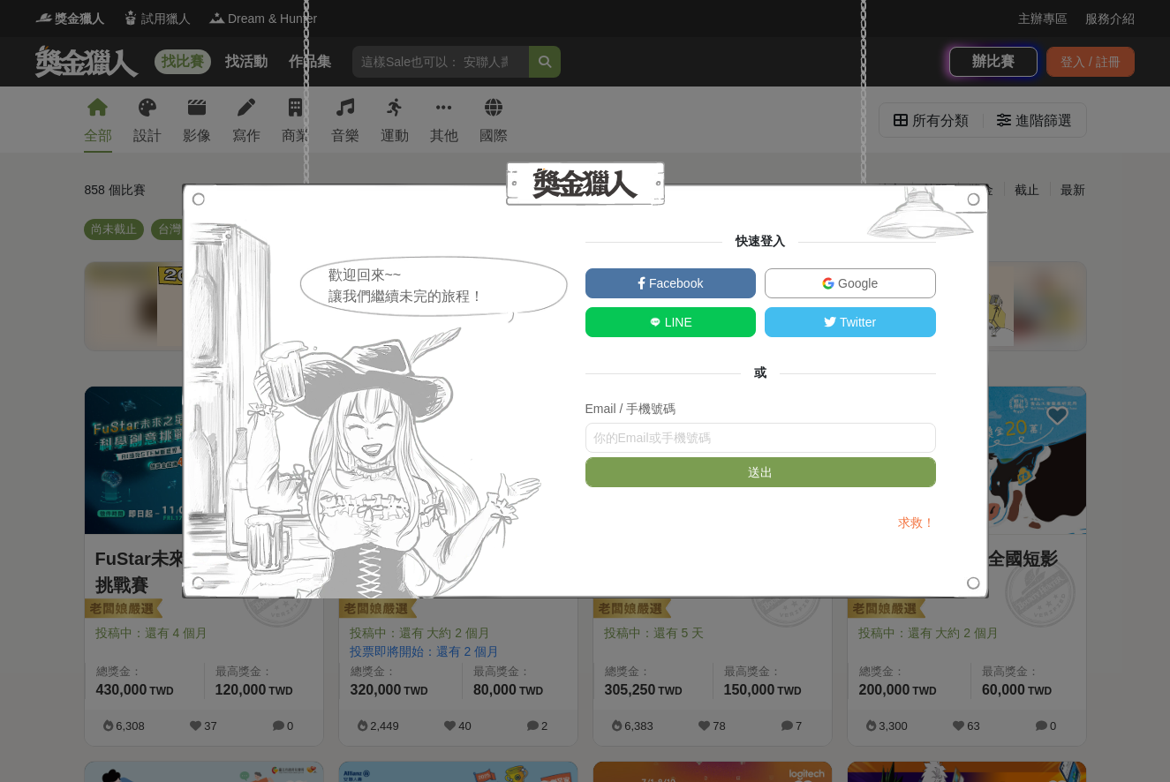
click at [794, 271] on link "Google" at bounding box center [849, 283] width 171 height 30
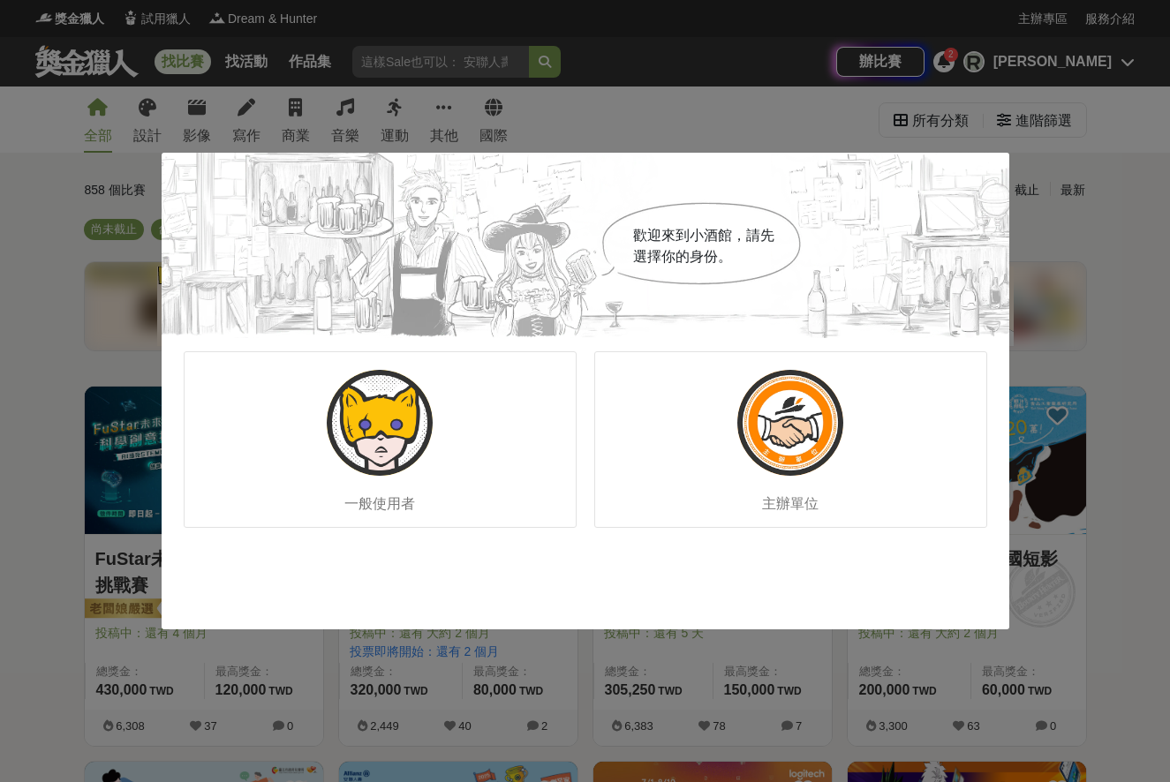
click at [1142, 150] on div "歡迎來到小酒館，請先選擇你的身份。 一般使用者 主辦單位" at bounding box center [585, 391] width 1170 height 782
click at [364, 482] on div "一般使用者" at bounding box center [380, 439] width 393 height 177
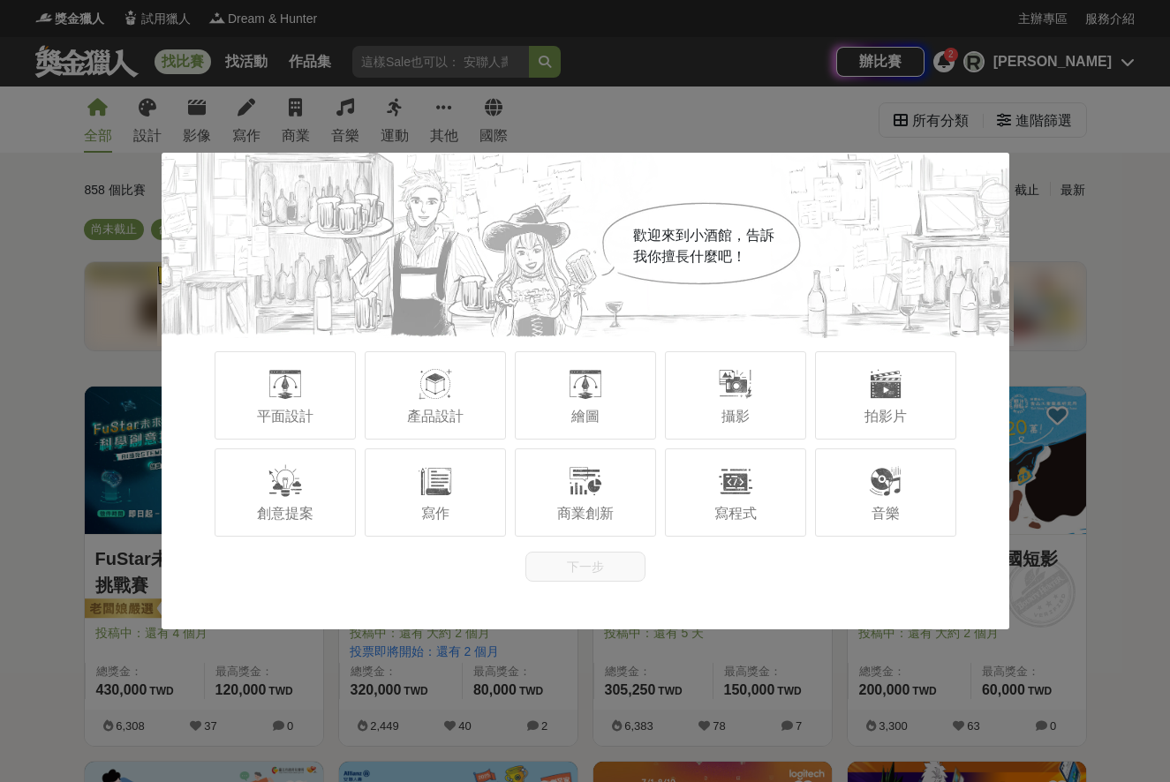
click at [946, 113] on div "歡迎來到小酒館，告訴我你擅長什麼吧！ 平面設計 產品設計 繪圖 攝影 拍影片 創意提案 寫作 商業創新 寫程式 音樂 下一步" at bounding box center [585, 391] width 1170 height 782
click at [630, 408] on div "繪圖" at bounding box center [585, 395] width 141 height 88
click at [579, 579] on button "下一步" at bounding box center [585, 567] width 120 height 30
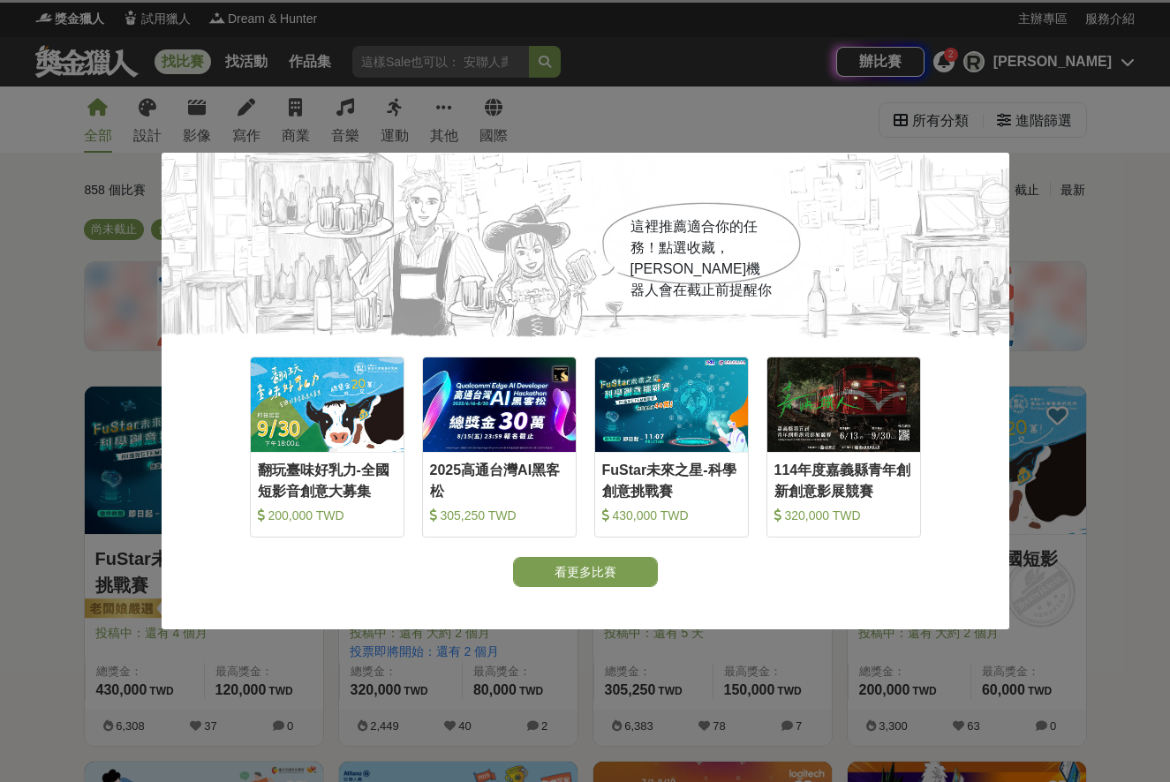
click at [599, 573] on button "看更多比賽" at bounding box center [585, 572] width 145 height 30
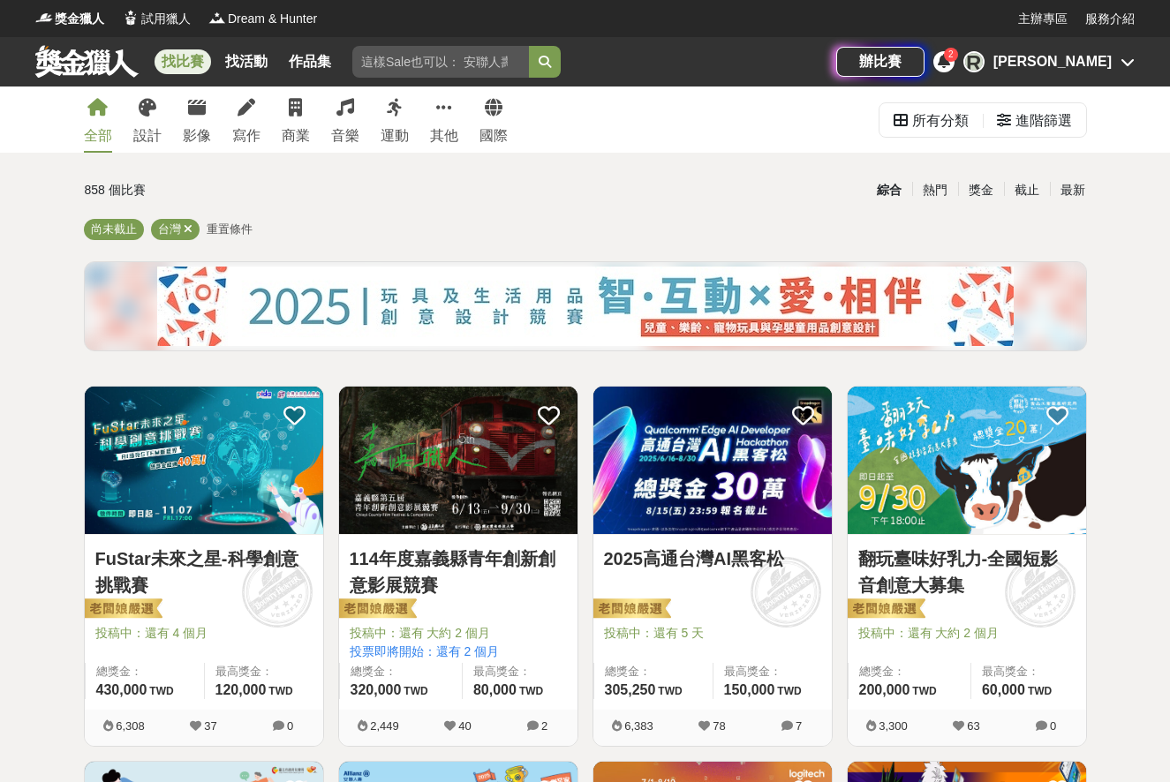
click at [1092, 57] on div "[PERSON_NAME]" at bounding box center [1052, 61] width 118 height 21
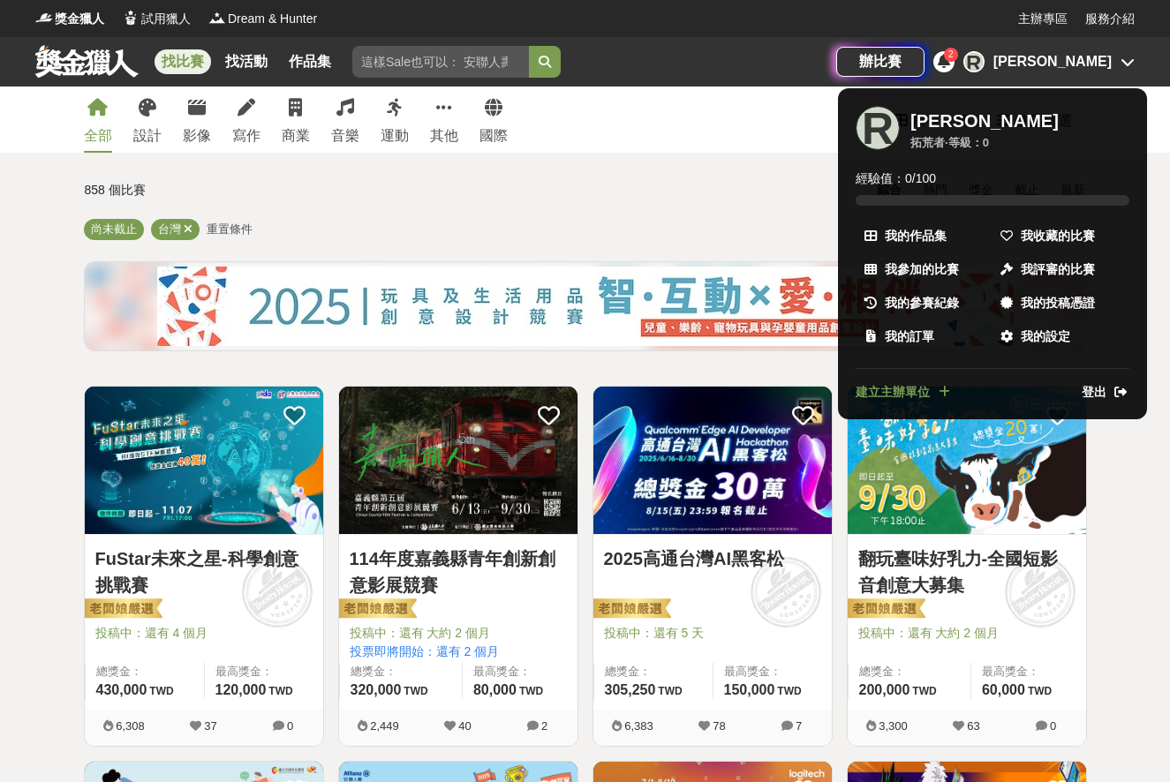
click at [1109, 390] on link "登出" at bounding box center [1105, 392] width 48 height 19
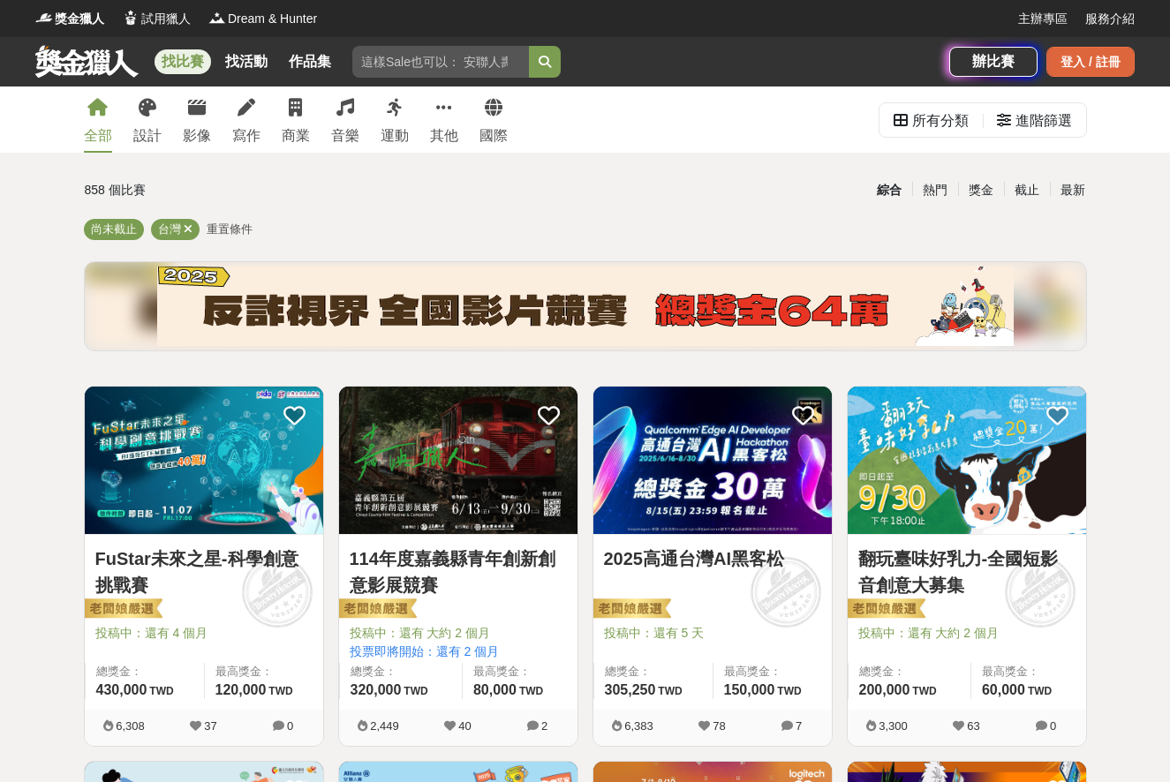
click at [1072, 64] on div "登入 / 註冊" at bounding box center [1090, 62] width 88 height 30
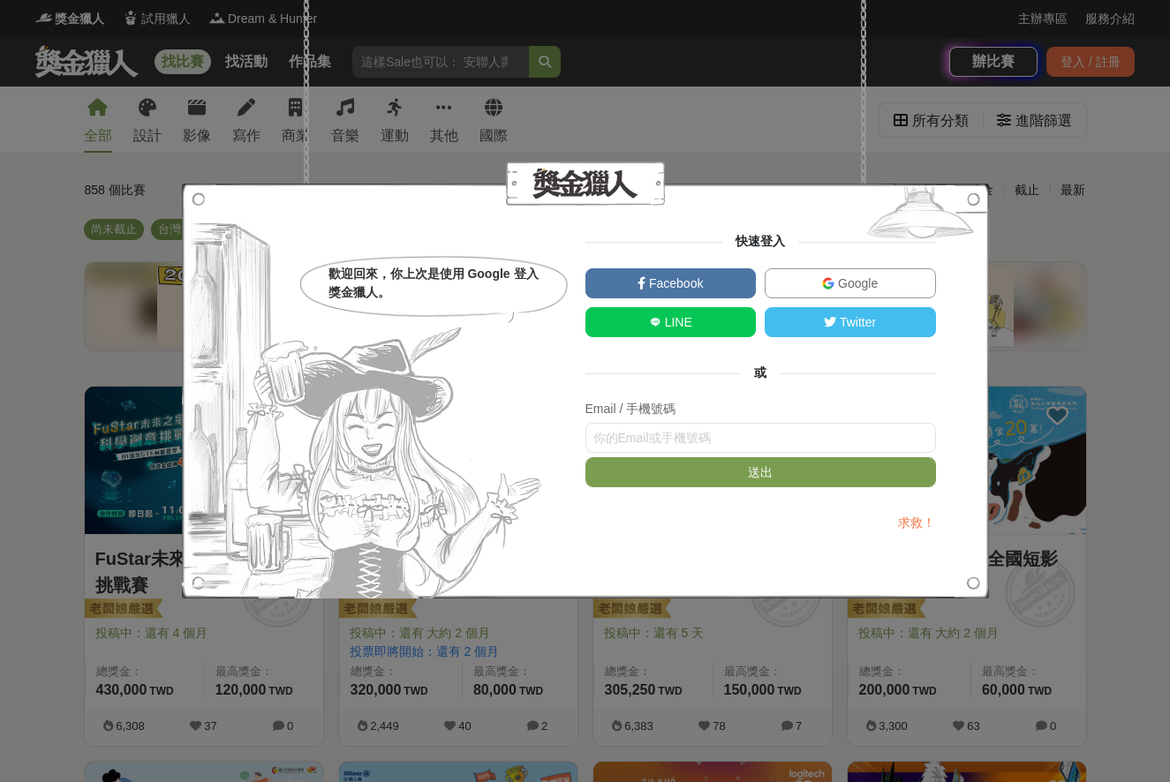
click at [832, 281] on img at bounding box center [828, 283] width 12 height 12
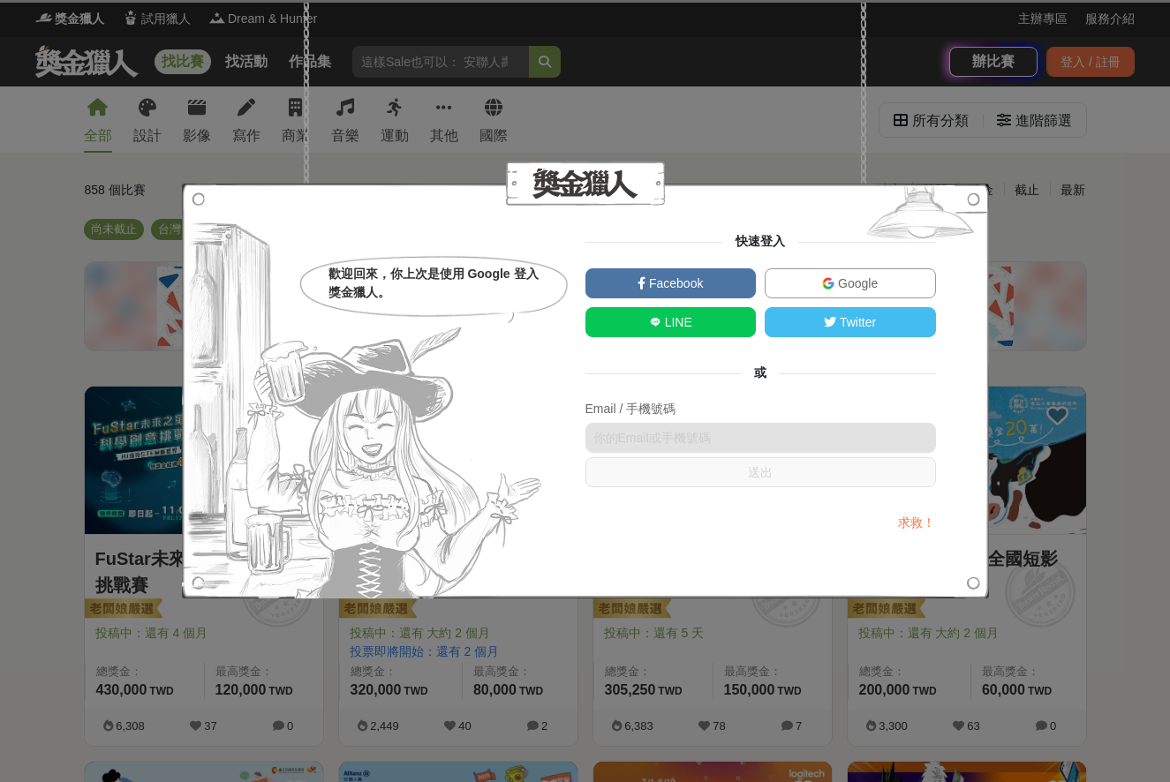
click at [827, 282] on img at bounding box center [828, 283] width 12 height 12
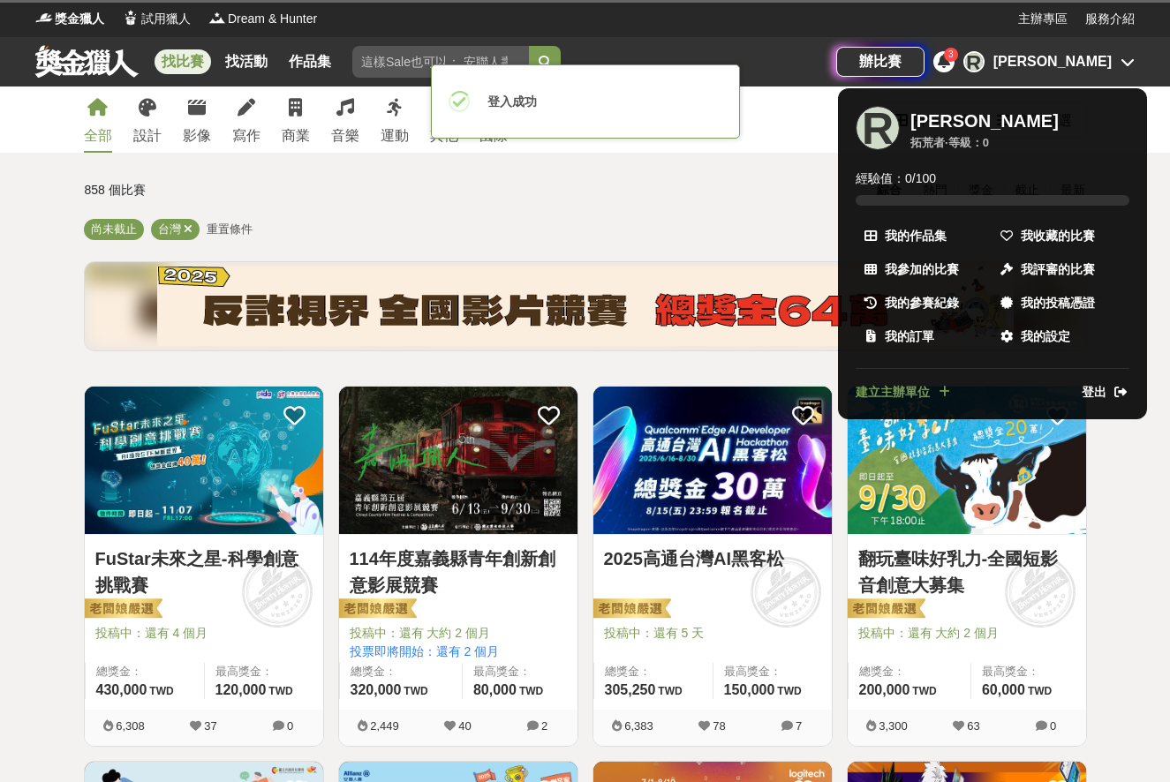
click at [1098, 393] on span "登出" at bounding box center [1093, 392] width 25 height 19
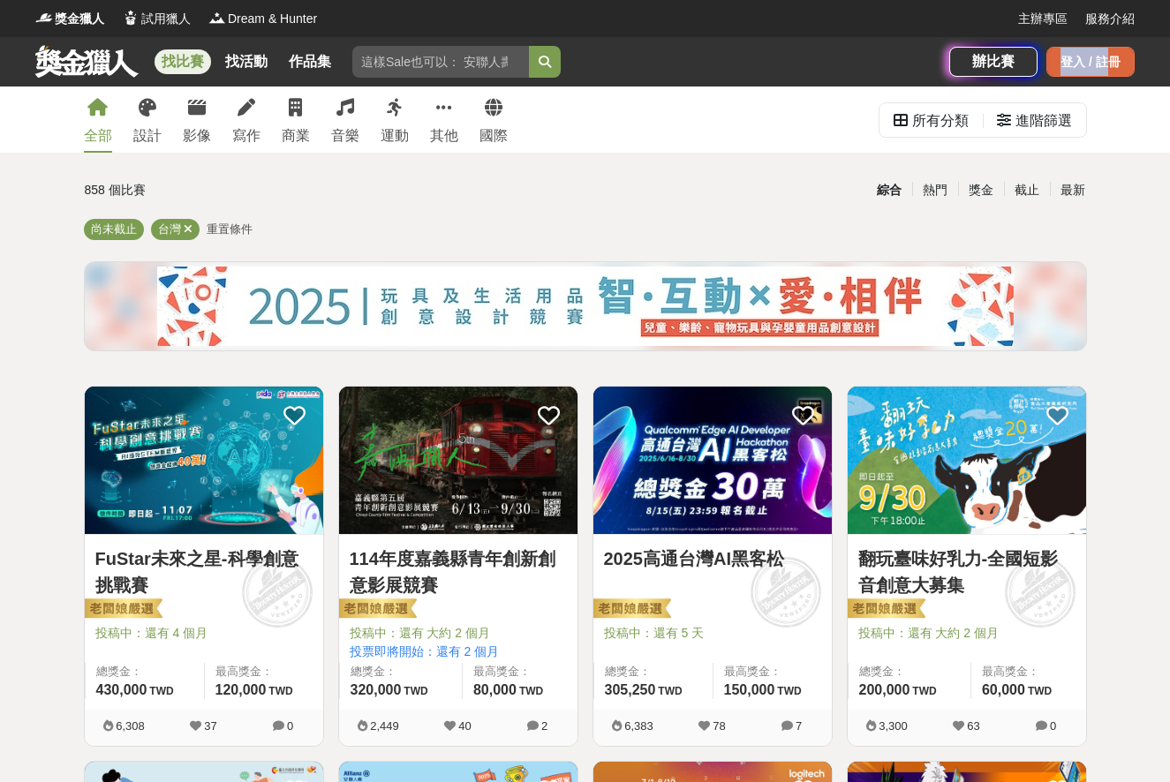
click at [1104, 48] on div "登入 / 註冊" at bounding box center [1090, 62] width 88 height 30
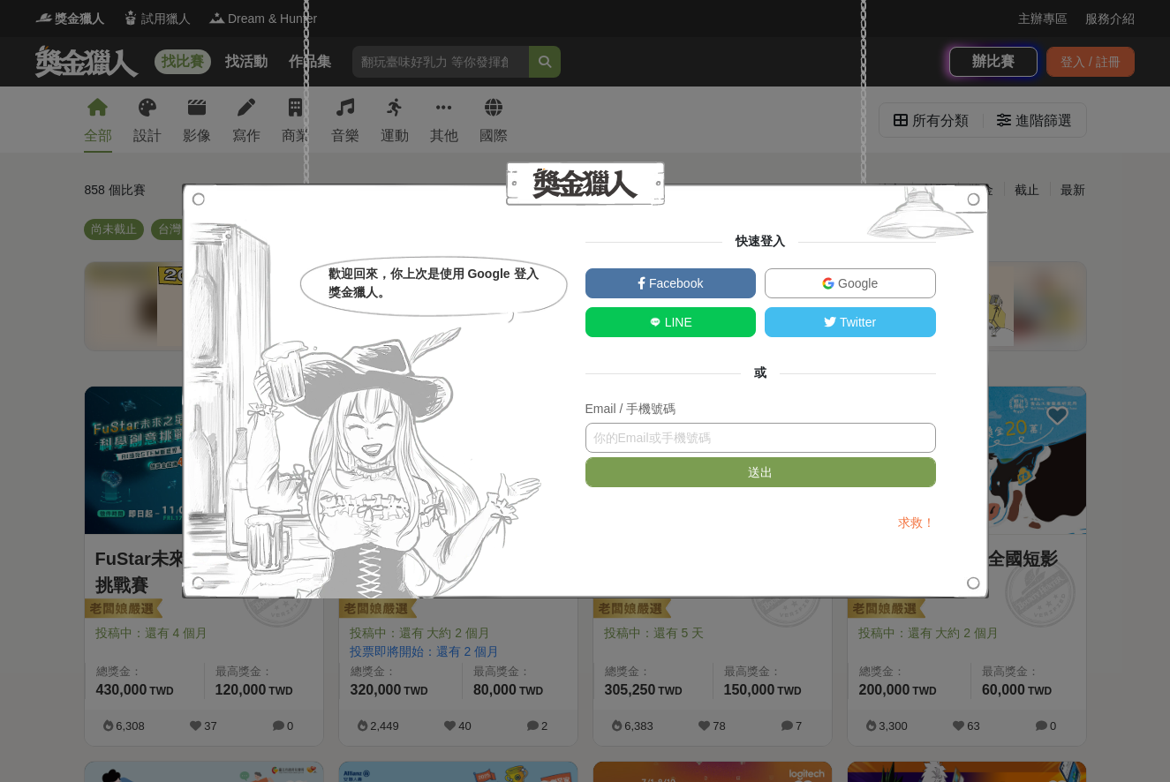
paste input "[EMAIL_ADDRESS][DOMAIN_NAME]"
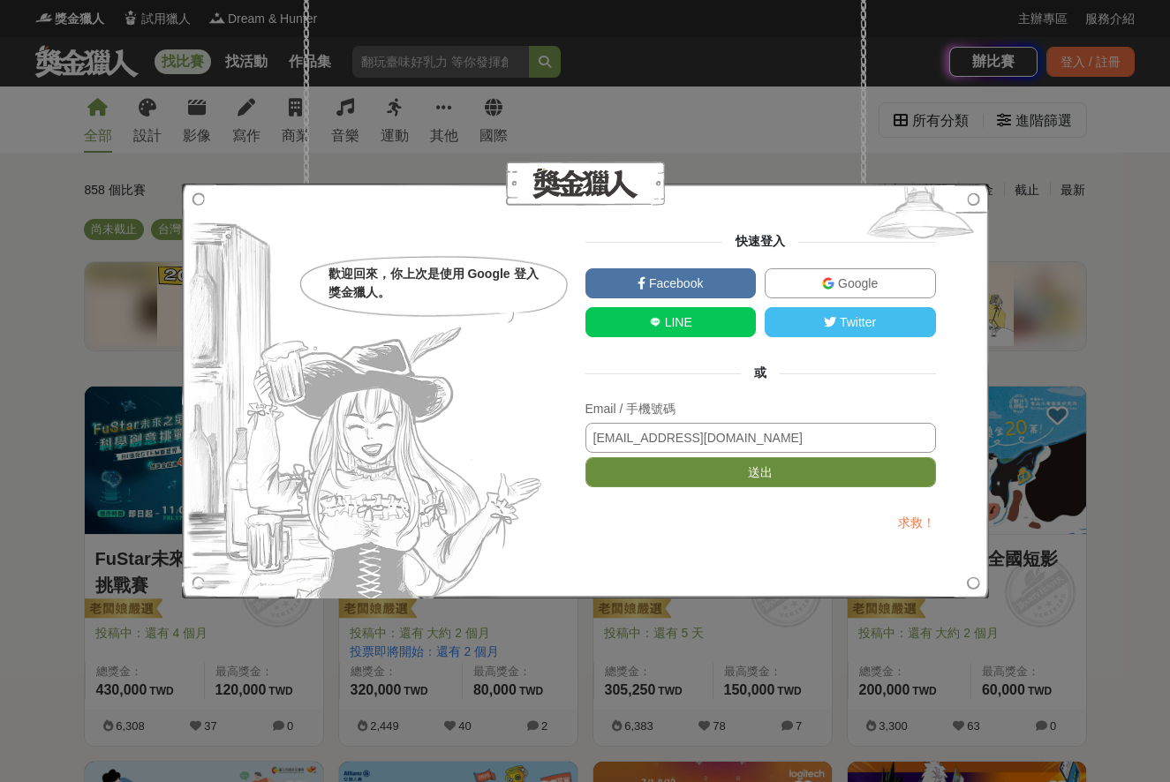
type input "[EMAIL_ADDRESS][DOMAIN_NAME]"
click at [875, 468] on button "送出" at bounding box center [760, 472] width 350 height 30
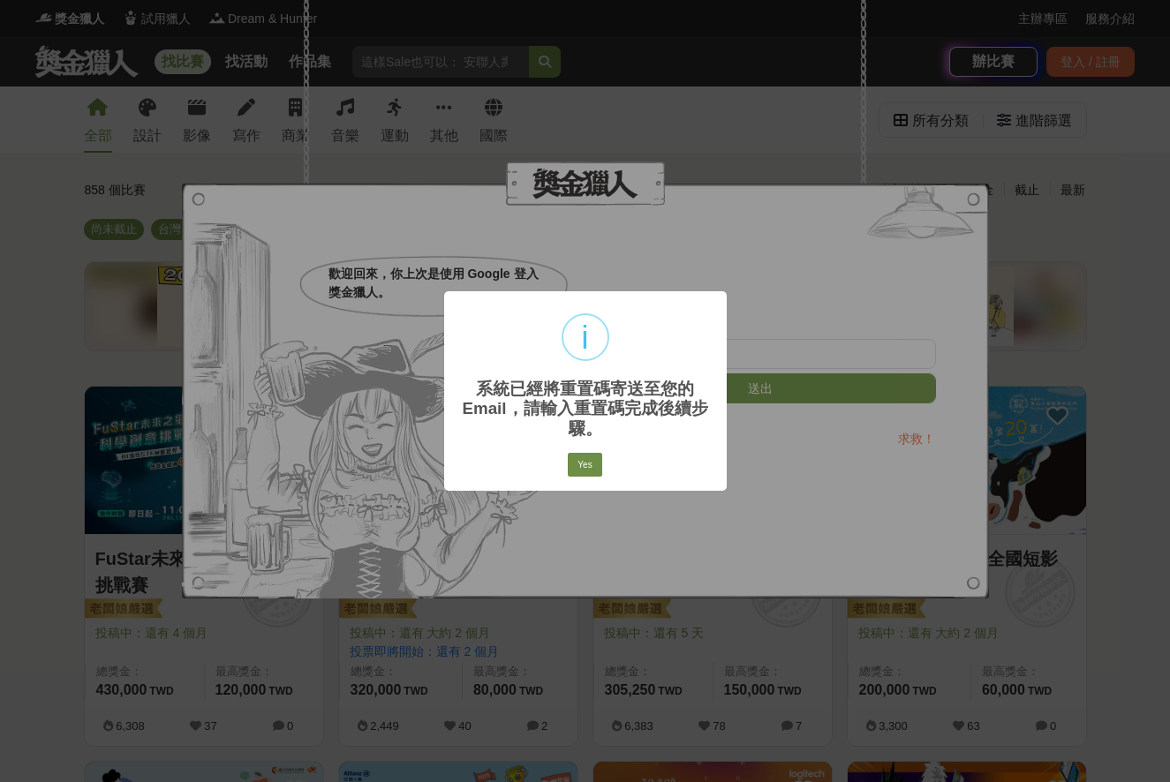
click at [595, 459] on button "Yes" at bounding box center [585, 465] width 34 height 25
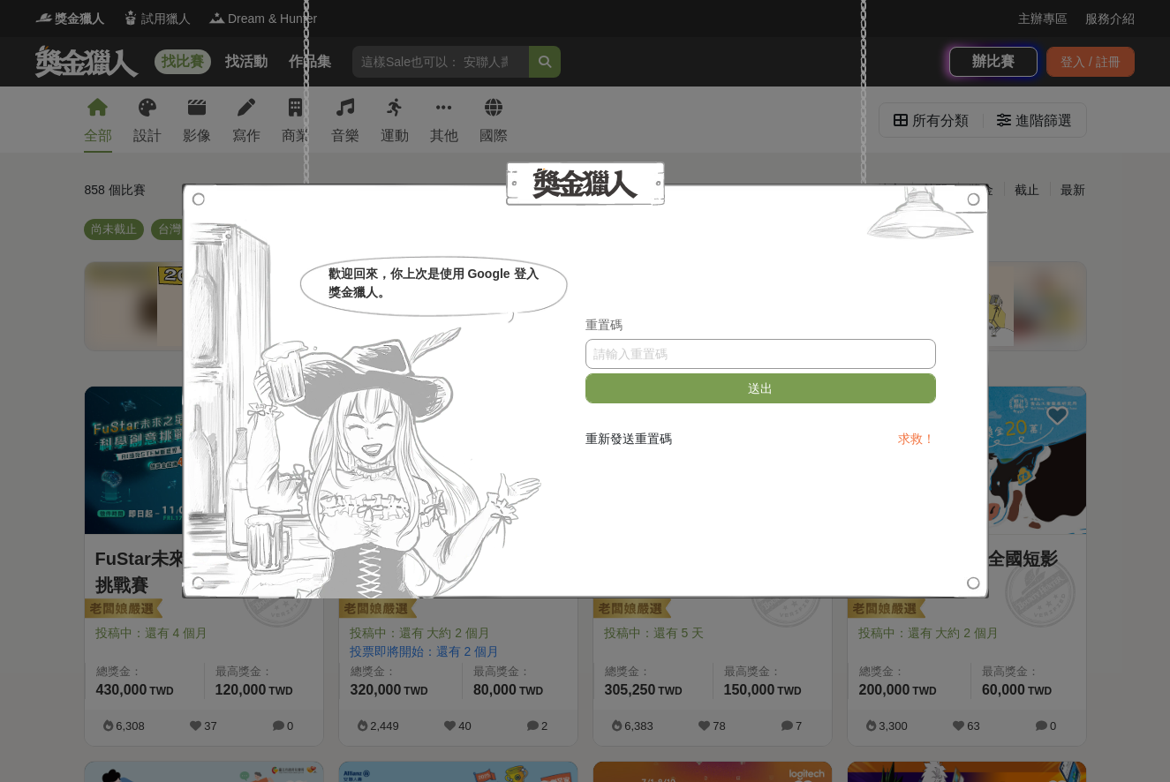
click at [752, 353] on input "text" at bounding box center [760, 354] width 350 height 30
type input "QkxiNURzV0c"
click at [821, 395] on button "送出" at bounding box center [760, 388] width 350 height 30
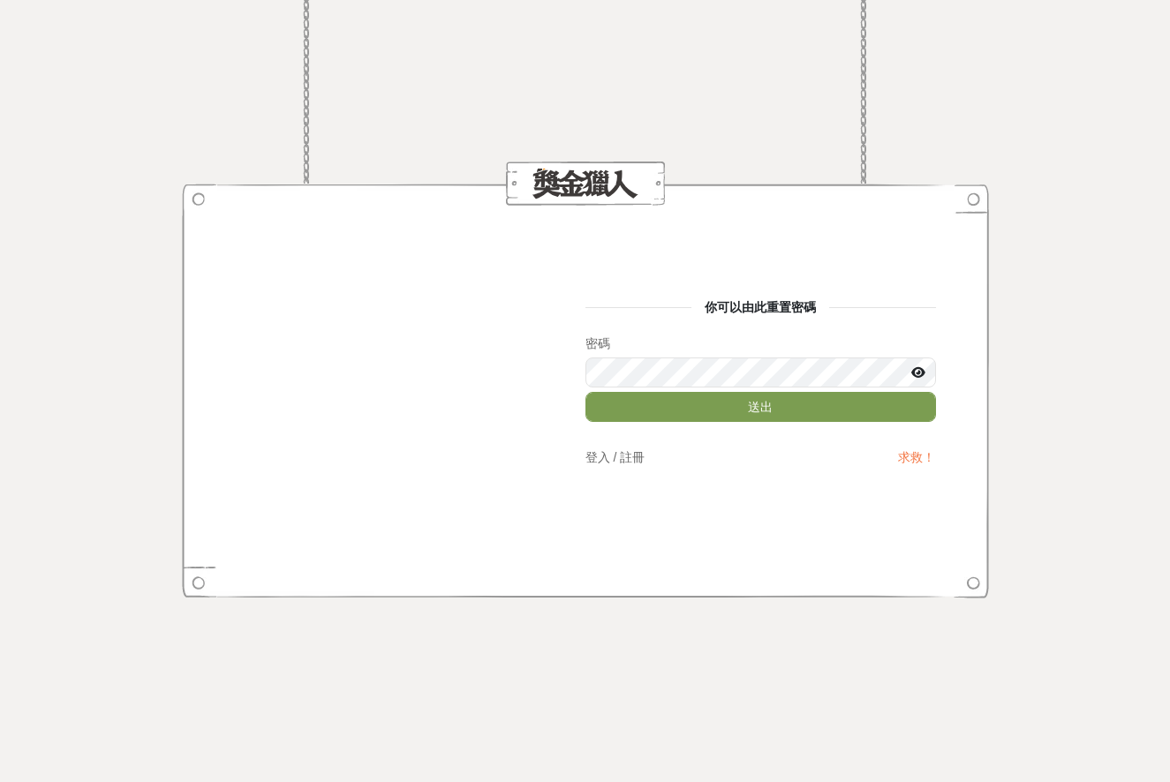
click at [626, 454] on link "登入 / 註冊" at bounding box center [615, 457] width 60 height 14
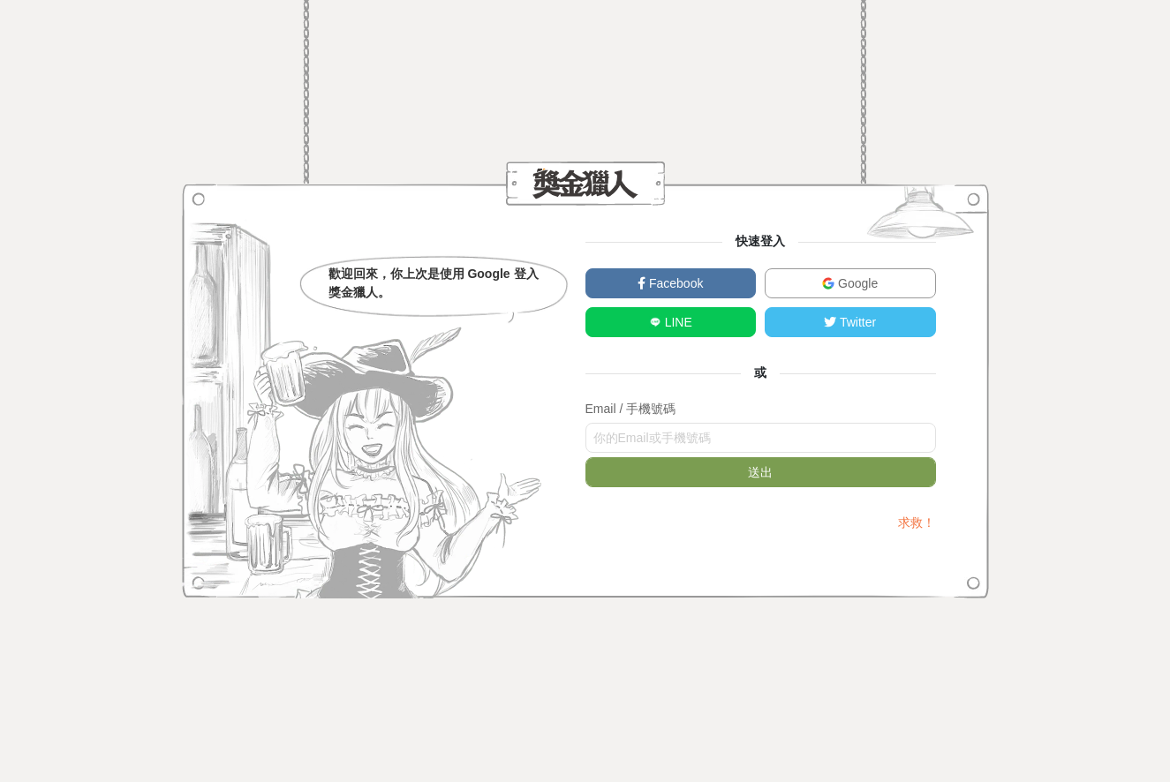
click at [794, 290] on link "Google" at bounding box center [849, 283] width 171 height 30
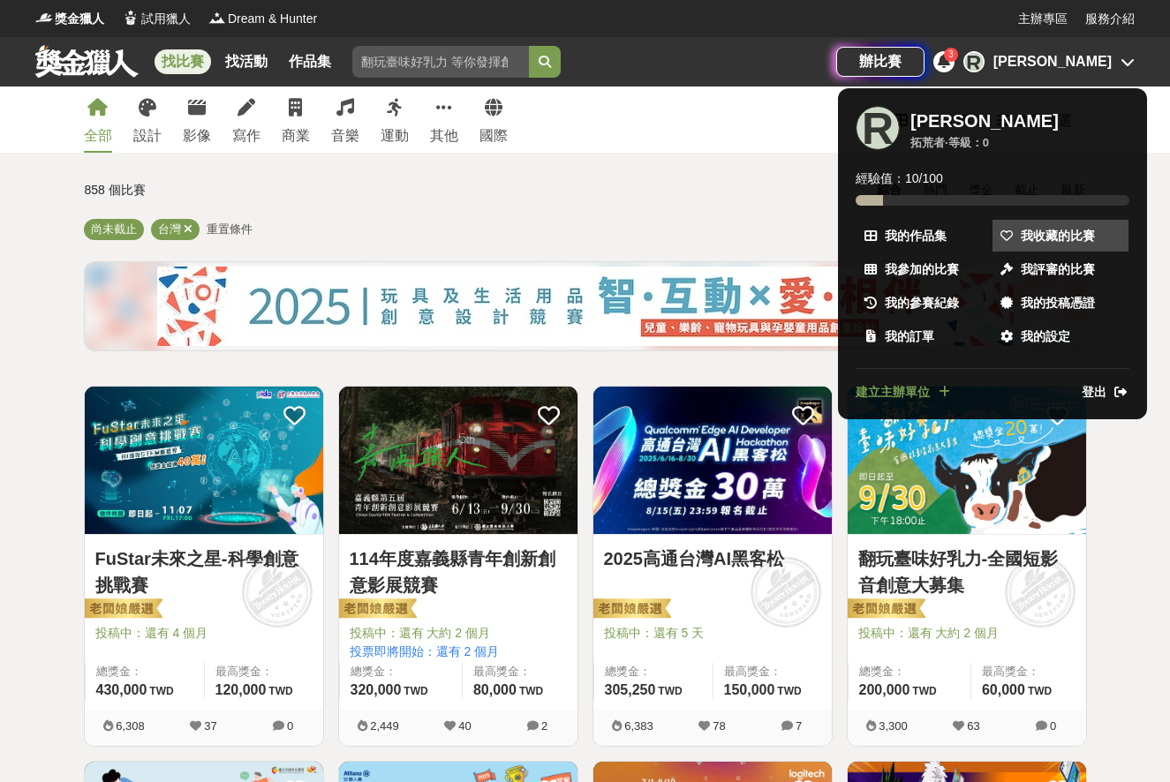
click at [1046, 247] on link "我收藏的比賽" at bounding box center [1060, 236] width 136 height 32
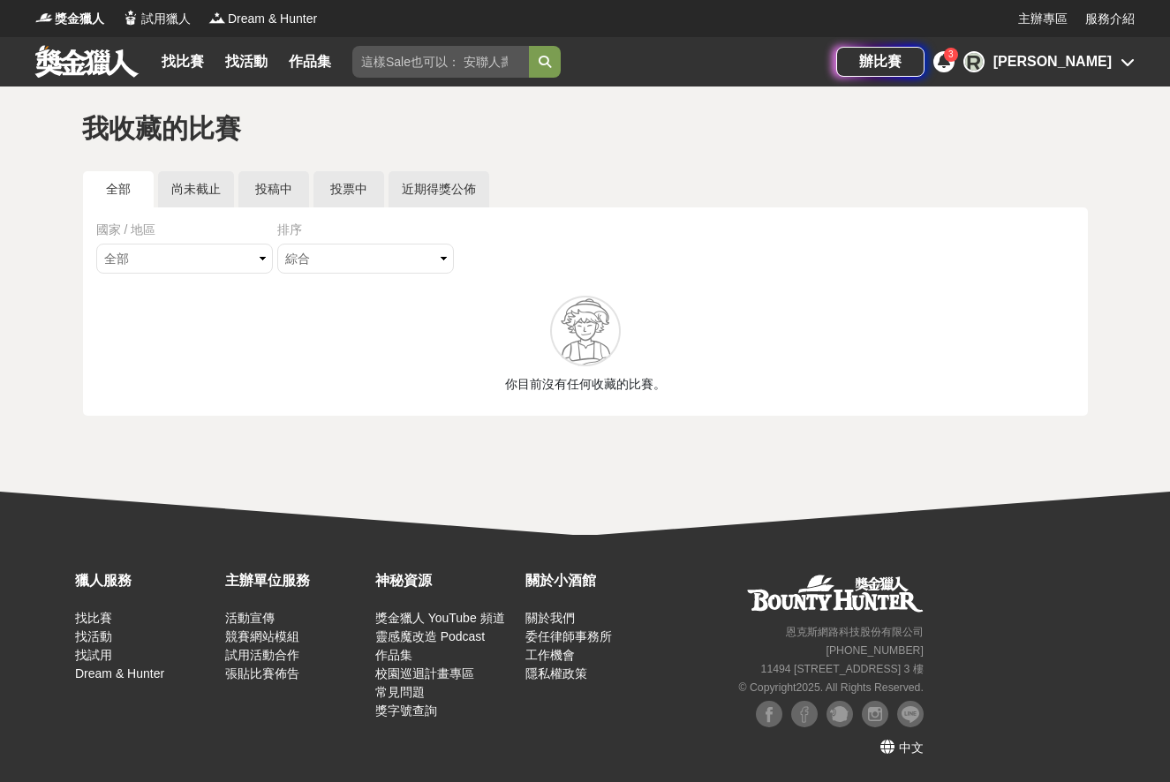
click at [1101, 66] on div "[PERSON_NAME]" at bounding box center [1052, 61] width 118 height 21
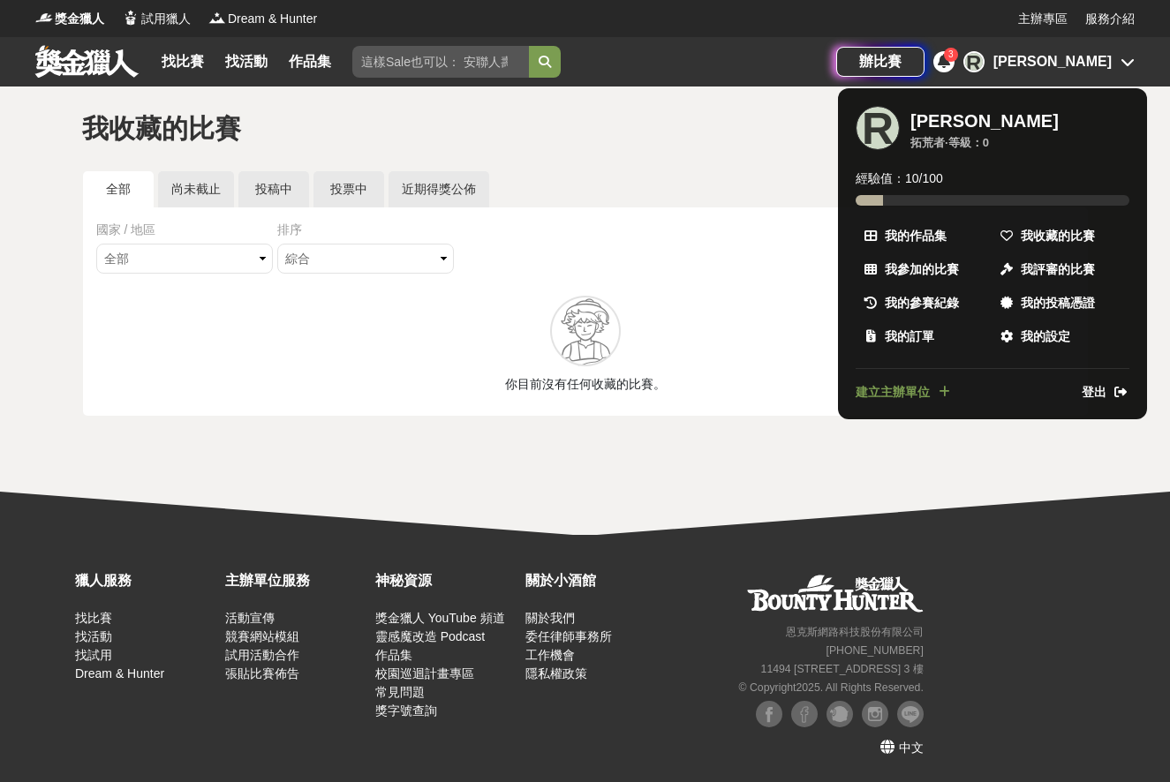
click at [1114, 397] on icon at bounding box center [1120, 392] width 12 height 12
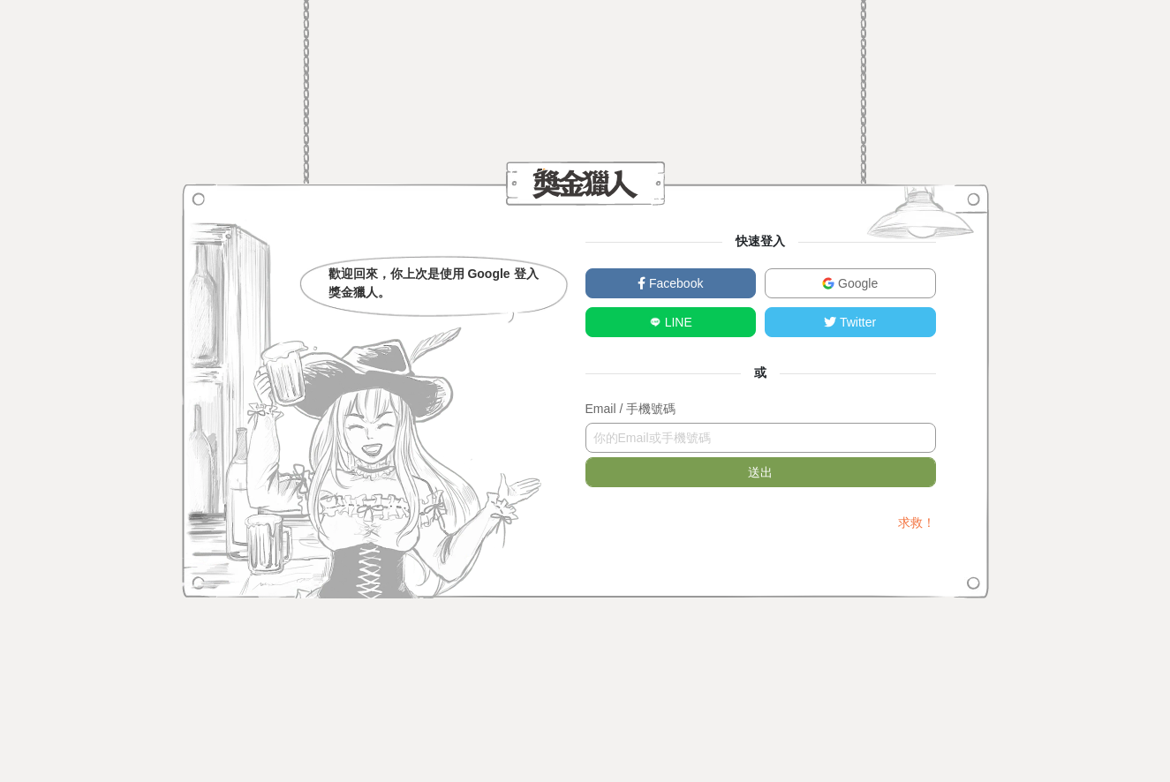
click at [838, 435] on input "text" at bounding box center [760, 438] width 350 height 30
click at [802, 438] on input "text" at bounding box center [760, 438] width 350 height 30
paste input "[EMAIL_ADDRESS][DOMAIN_NAME]"
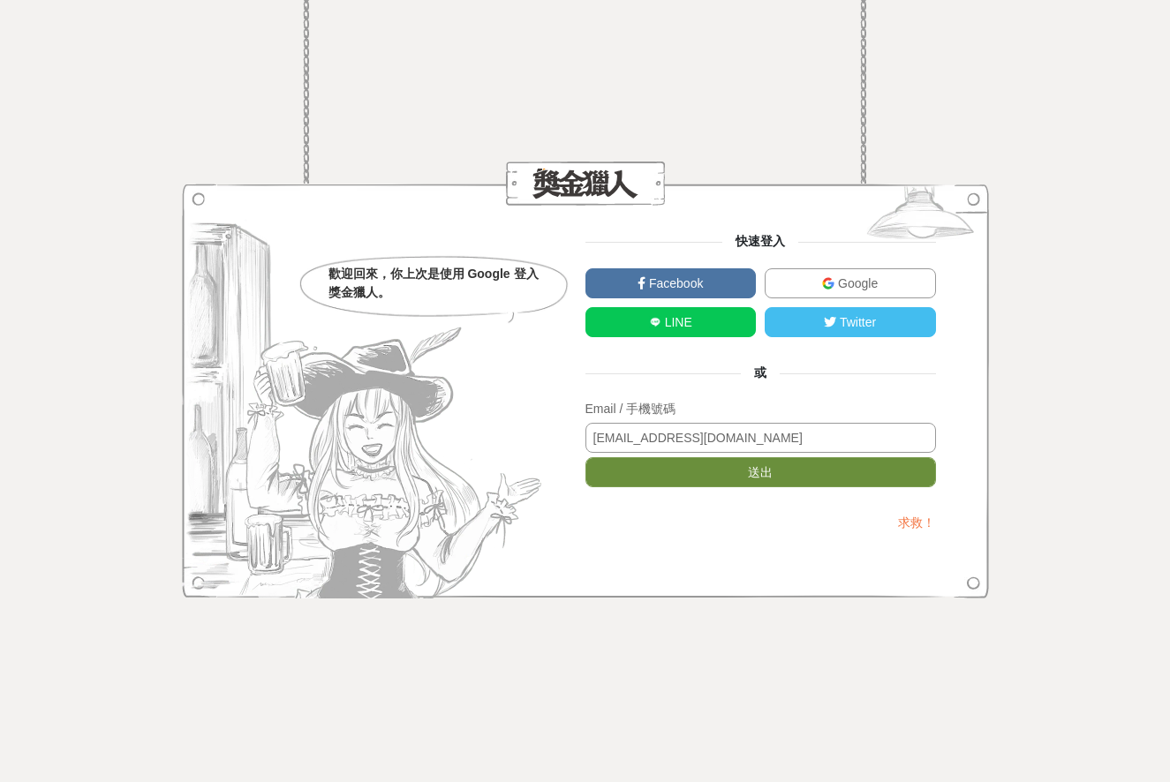
type input "[EMAIL_ADDRESS][DOMAIN_NAME]"
click at [825, 476] on button "送出" at bounding box center [760, 472] width 350 height 30
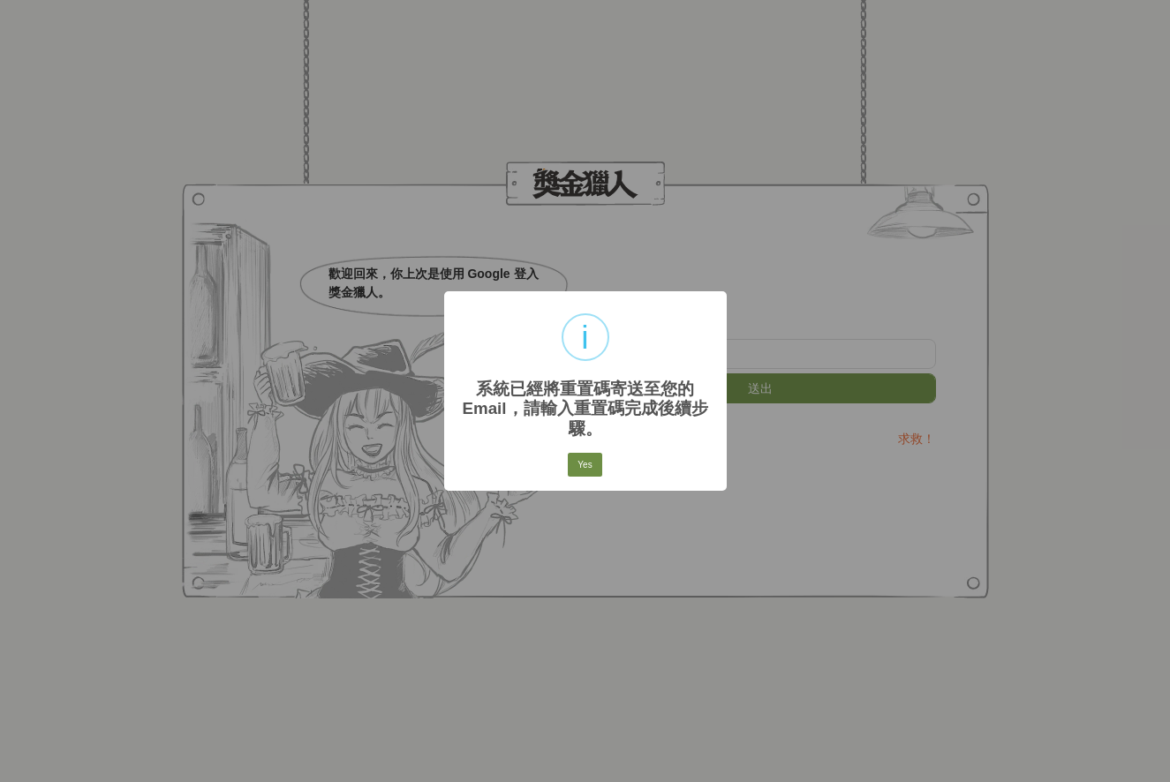
click at [586, 468] on button "Yes" at bounding box center [585, 465] width 34 height 25
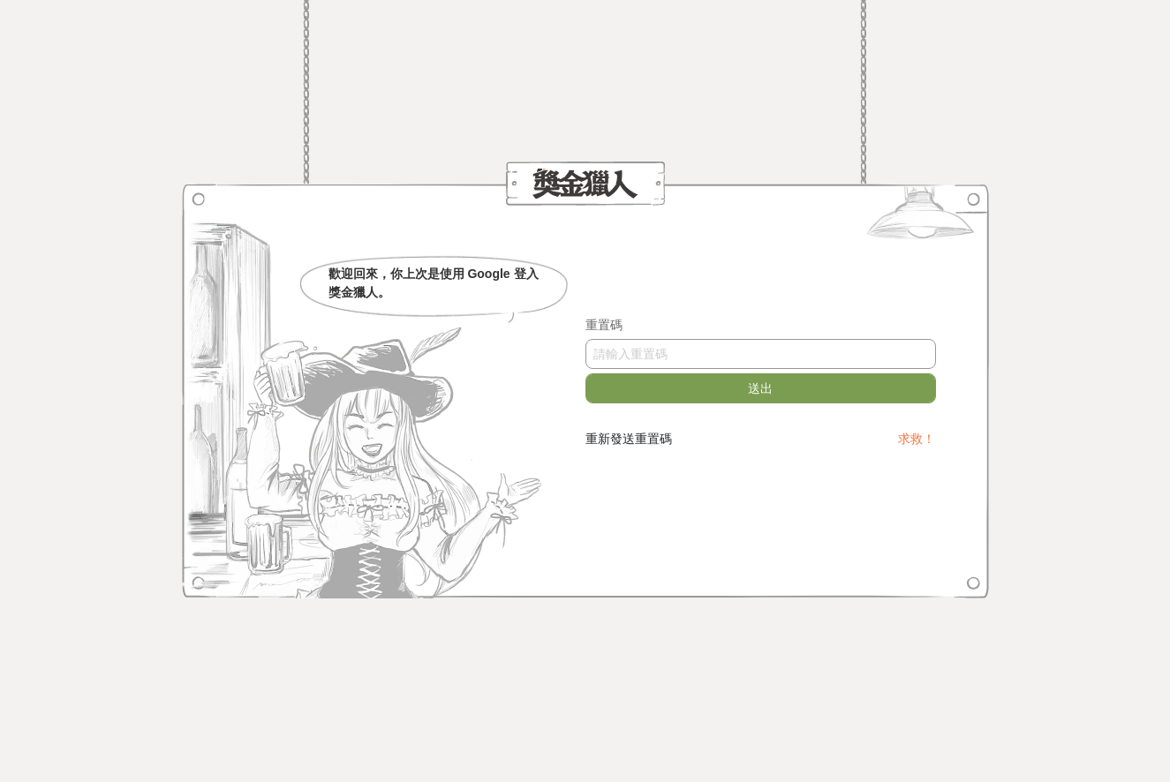
click at [679, 354] on input "text" at bounding box center [760, 354] width 350 height 30
type input "QkxiNURzV0c"
click at [704, 394] on button "送出" at bounding box center [760, 388] width 350 height 30
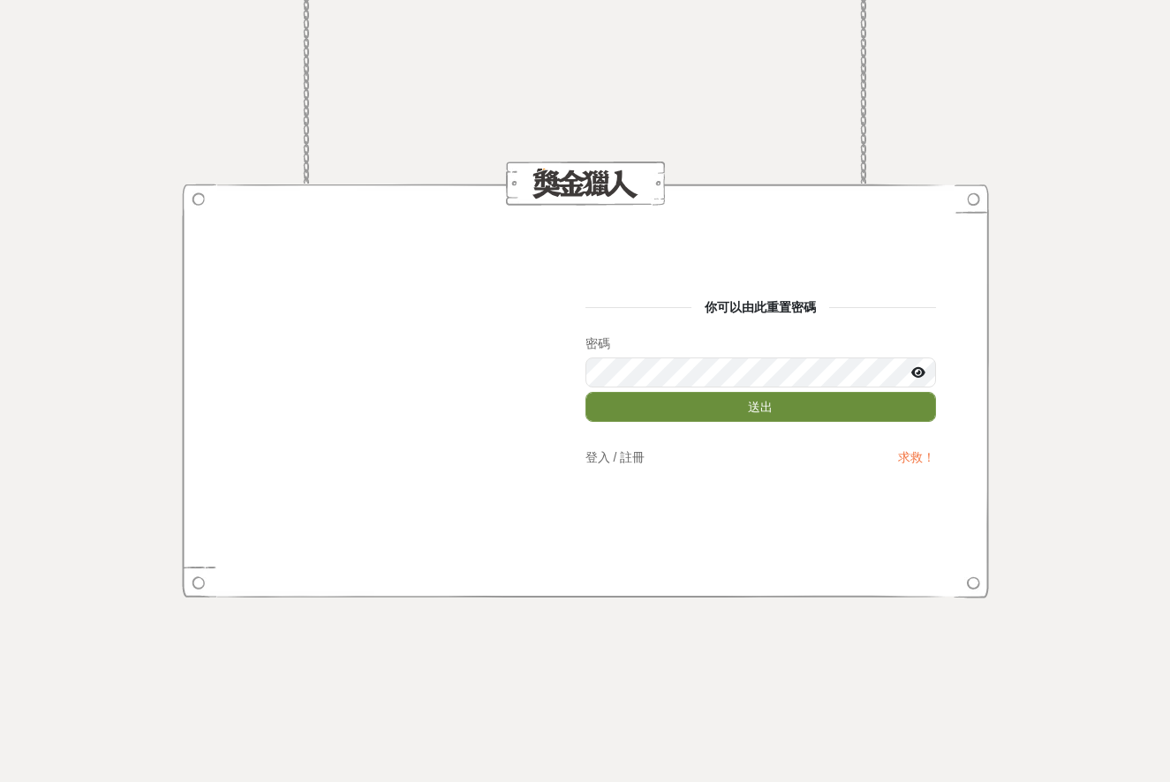
click at [797, 417] on button "送出" at bounding box center [760, 407] width 350 height 30
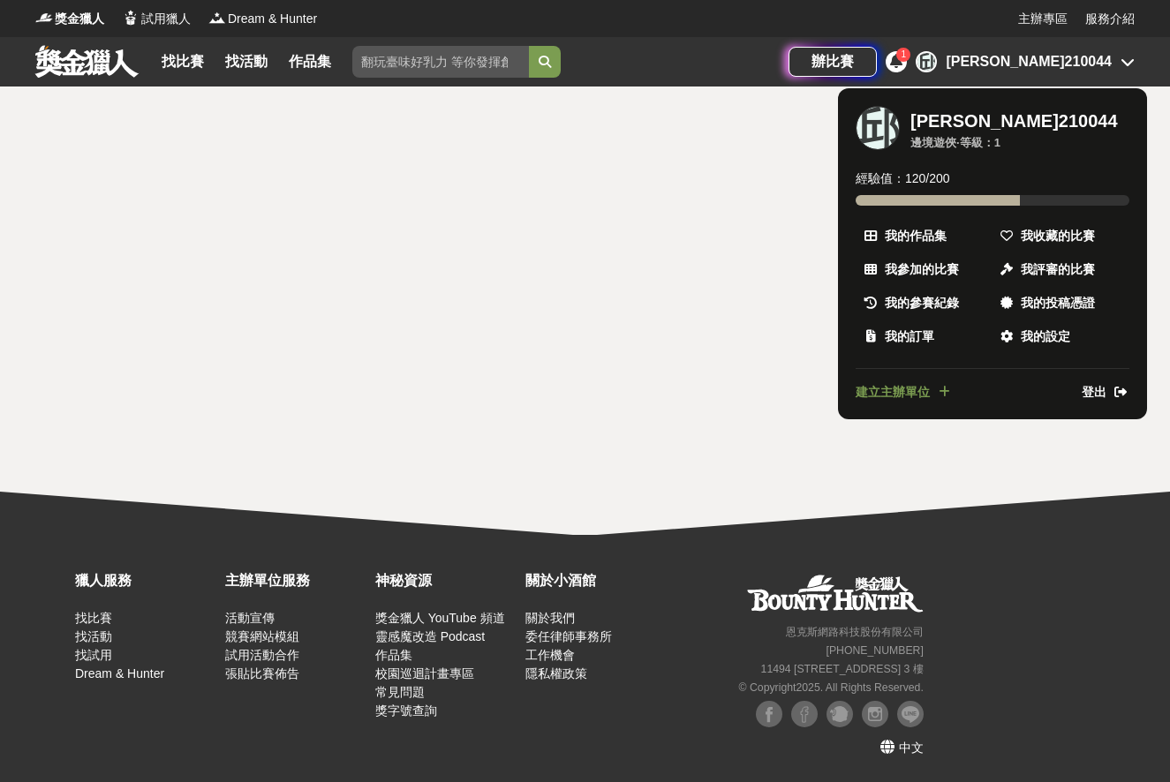
click at [746, 75] on div at bounding box center [585, 391] width 1170 height 782
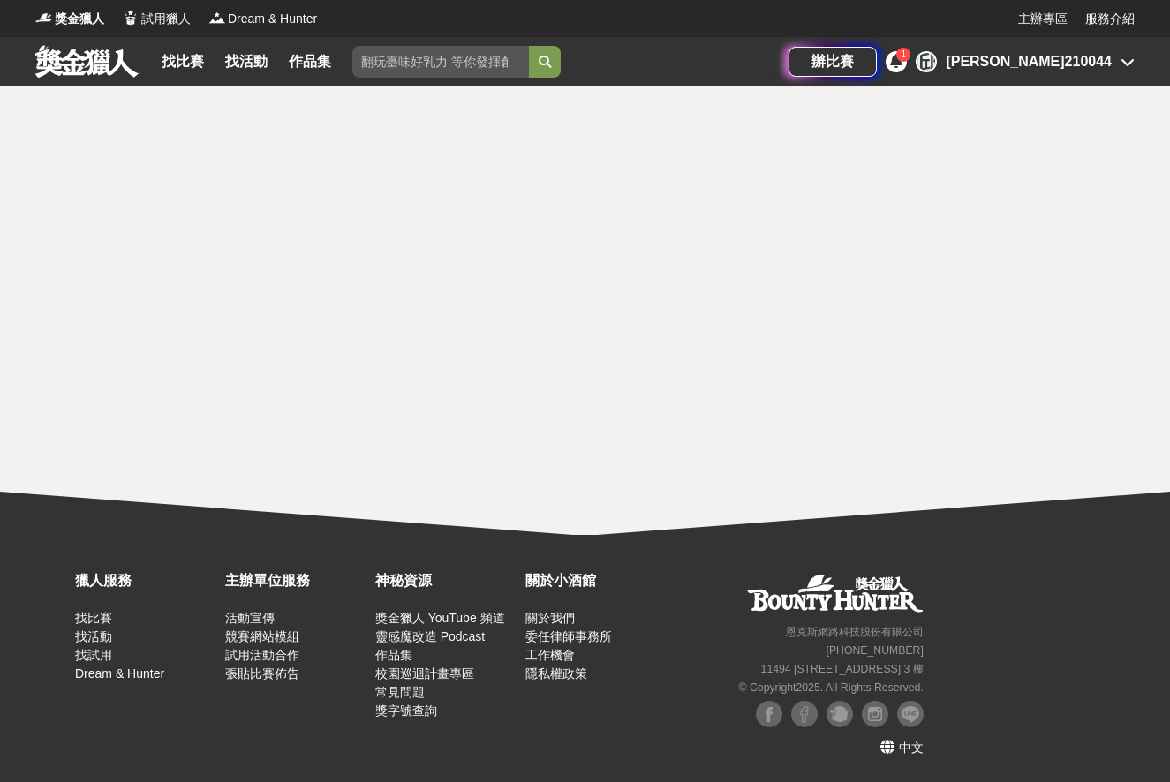
click at [1071, 56] on div "[PERSON_NAME]210044" at bounding box center [1028, 61] width 166 height 21
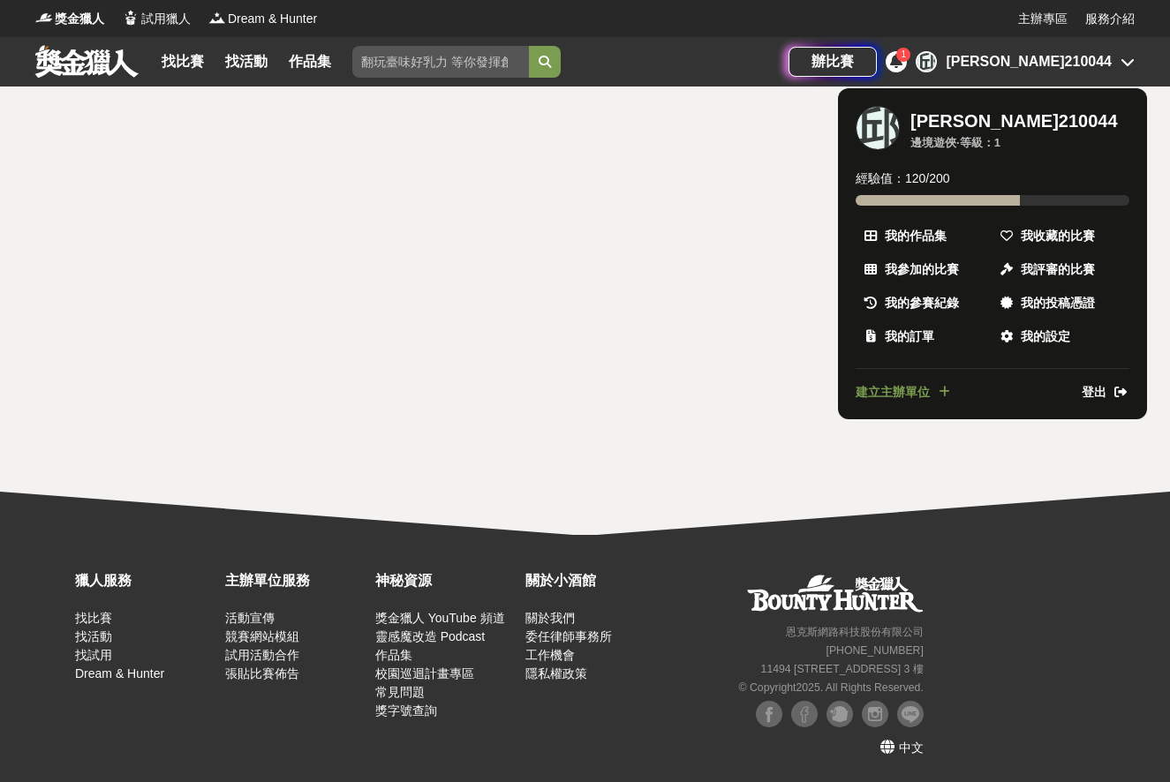
click at [1044, 214] on ul "[PERSON_NAME]210044 邊境遊俠 · 等級： 1 經驗值： 120 / 200 我的作品集 我收藏的比賽 我參加的比賽 我評審的比賽 我的參賽…" at bounding box center [992, 253] width 309 height 331
click at [1044, 231] on span "我收藏的比賽" at bounding box center [1057, 236] width 74 height 19
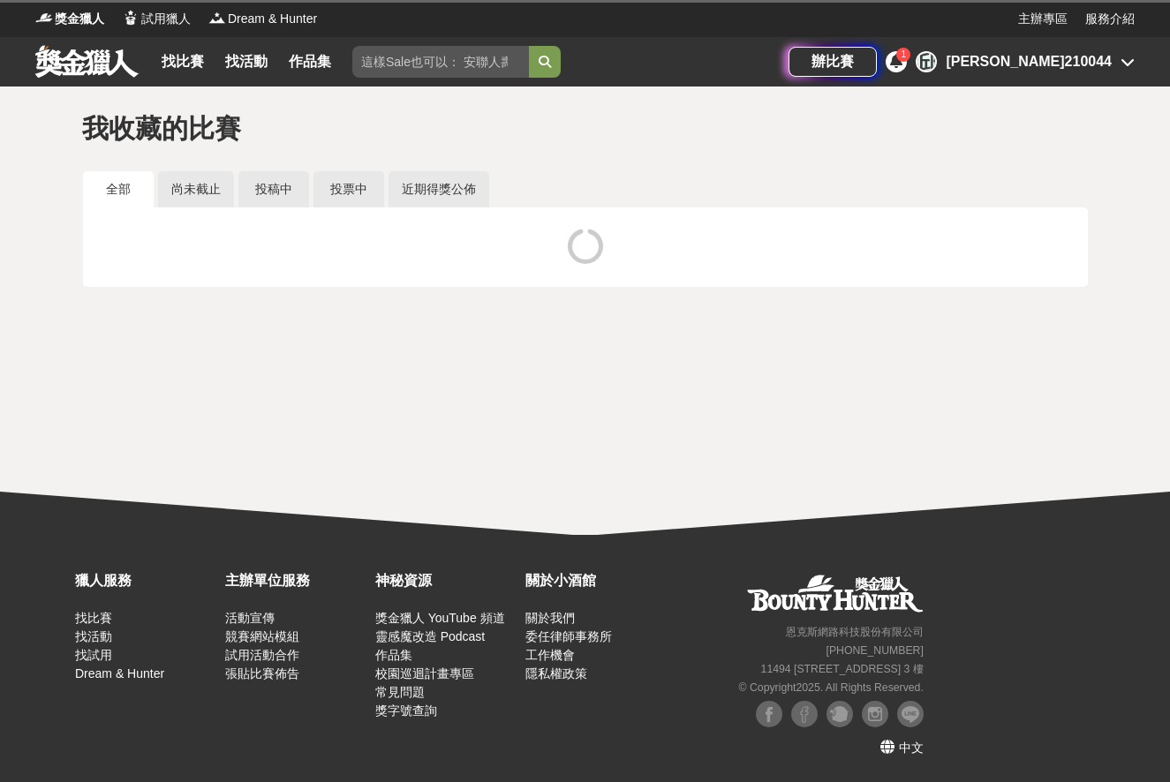
click at [1045, 64] on div "[PERSON_NAME]210044" at bounding box center [1028, 61] width 166 height 21
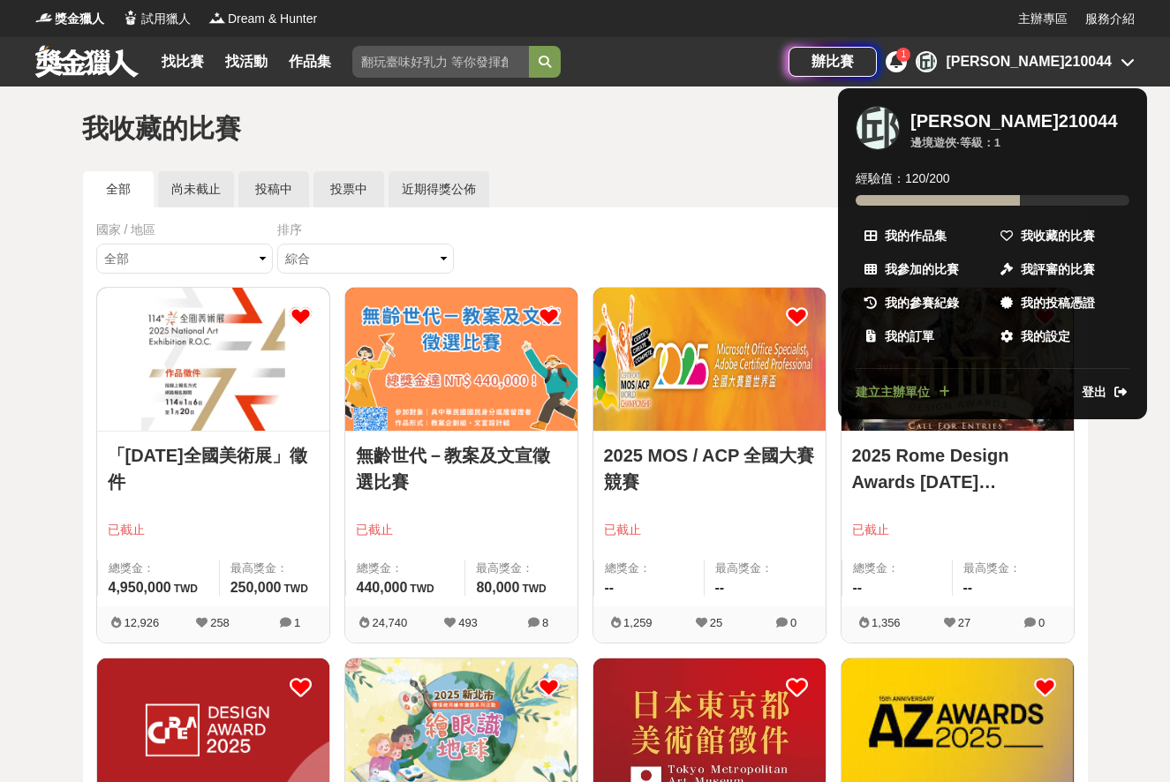
click at [1045, 64] on div at bounding box center [585, 391] width 1170 height 782
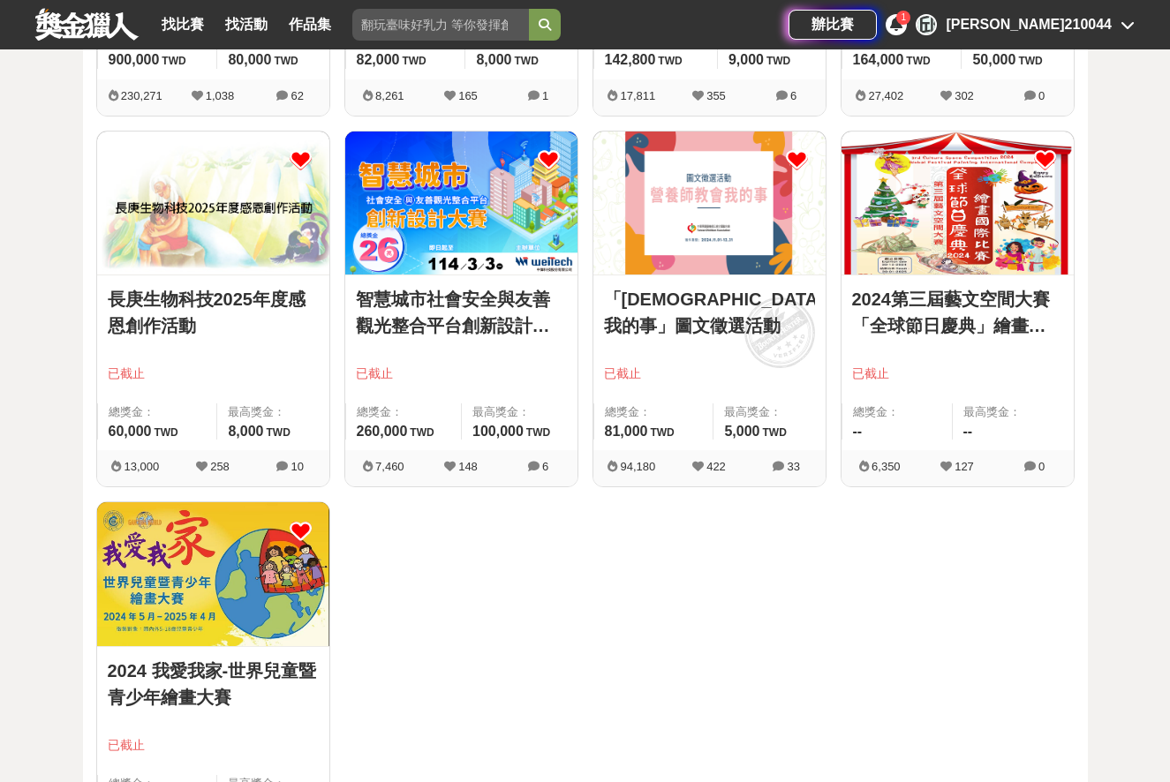
scroll to position [1268, 0]
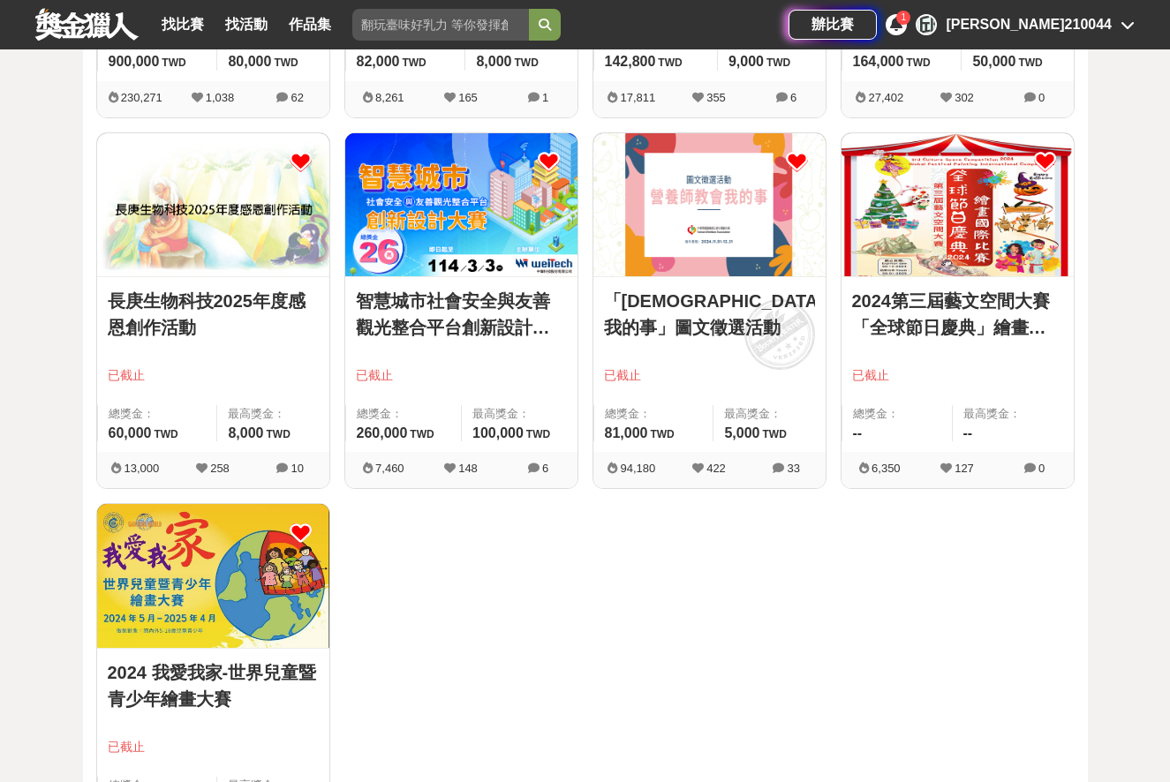
click at [939, 399] on div "已截止" at bounding box center [957, 383] width 211 height 34
click at [968, 181] on img at bounding box center [957, 204] width 232 height 143
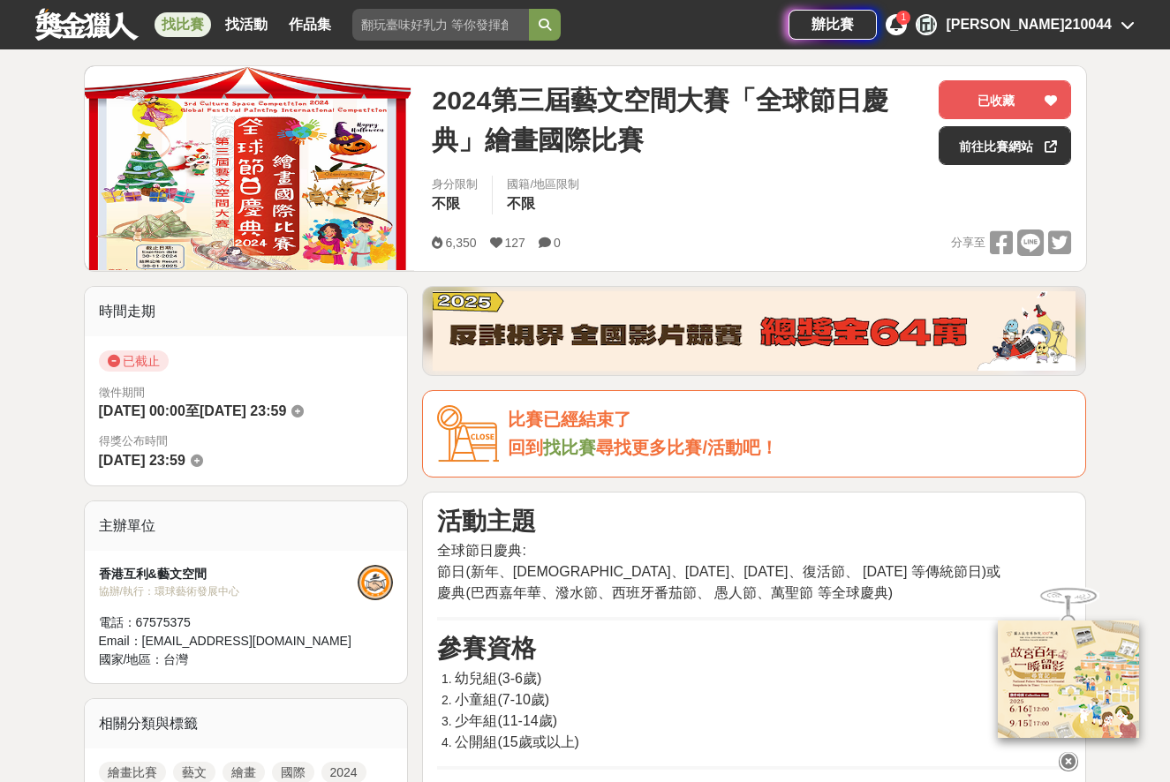
scroll to position [209, 0]
